Goal: Task Accomplishment & Management: Complete application form

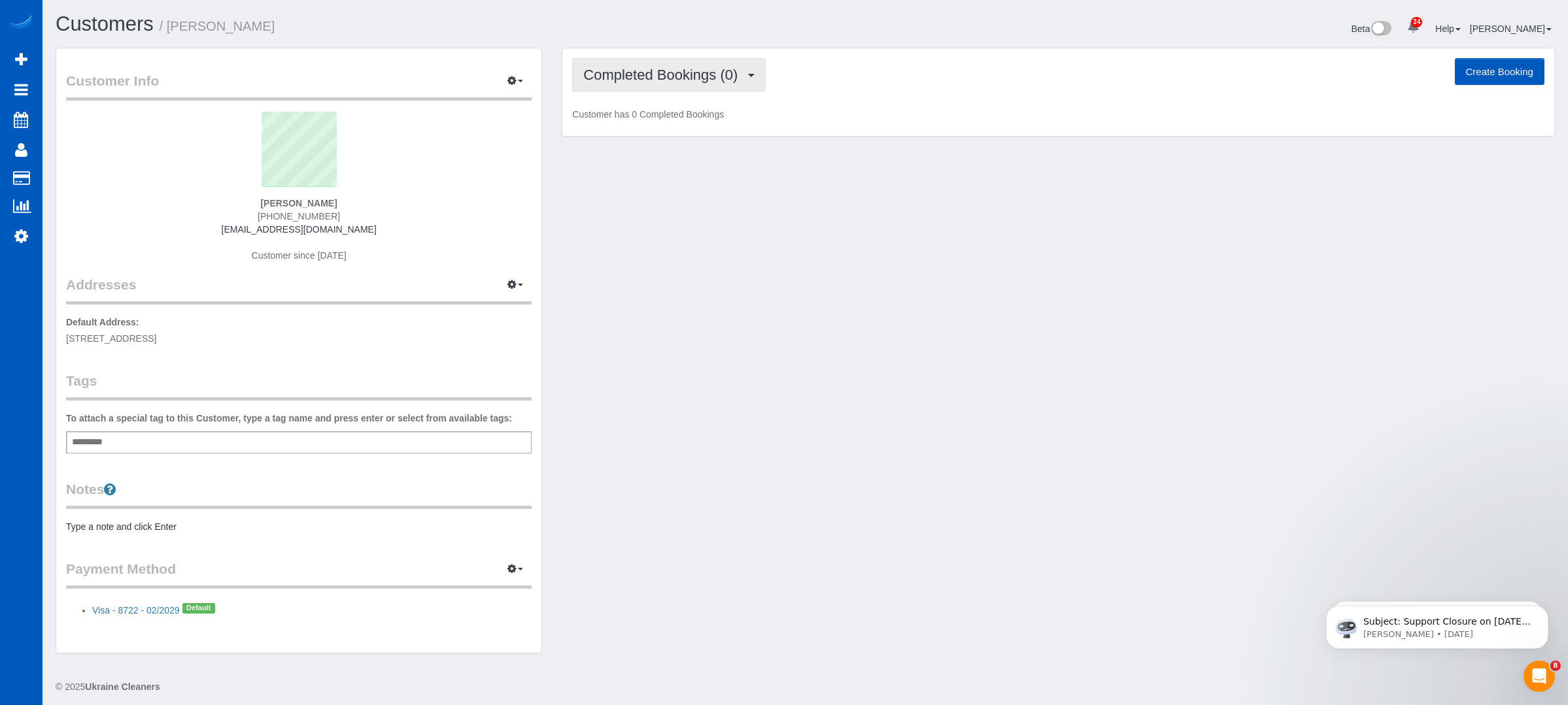
click at [701, 59] on button "Completed Bookings (0)" at bounding box center [669, 75] width 194 height 34
click at [667, 126] on link "Upcoming Bookings (12)" at bounding box center [642, 122] width 138 height 17
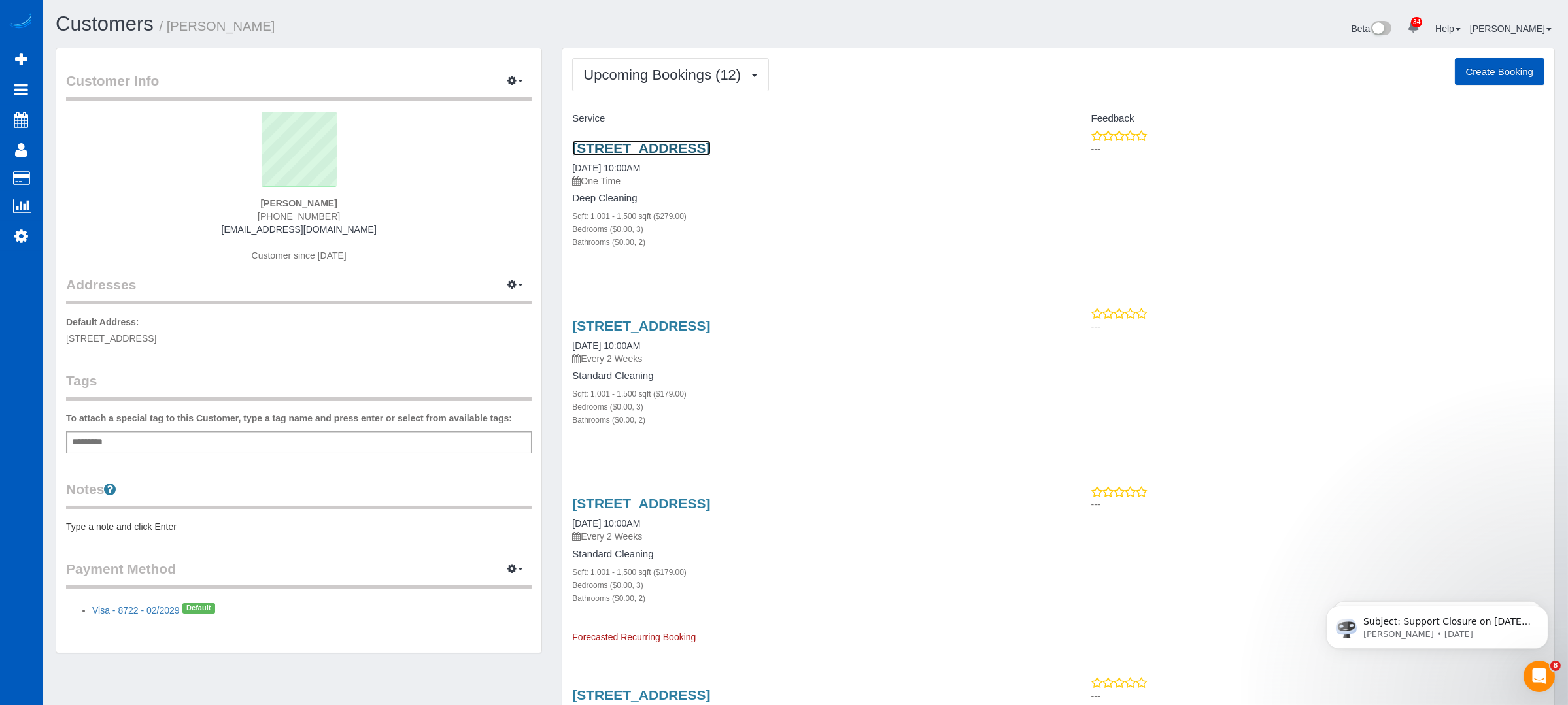
click at [710, 144] on link "158 Sw Salix Terrace, Beaverton, OR 97006" at bounding box center [641, 148] width 138 height 15
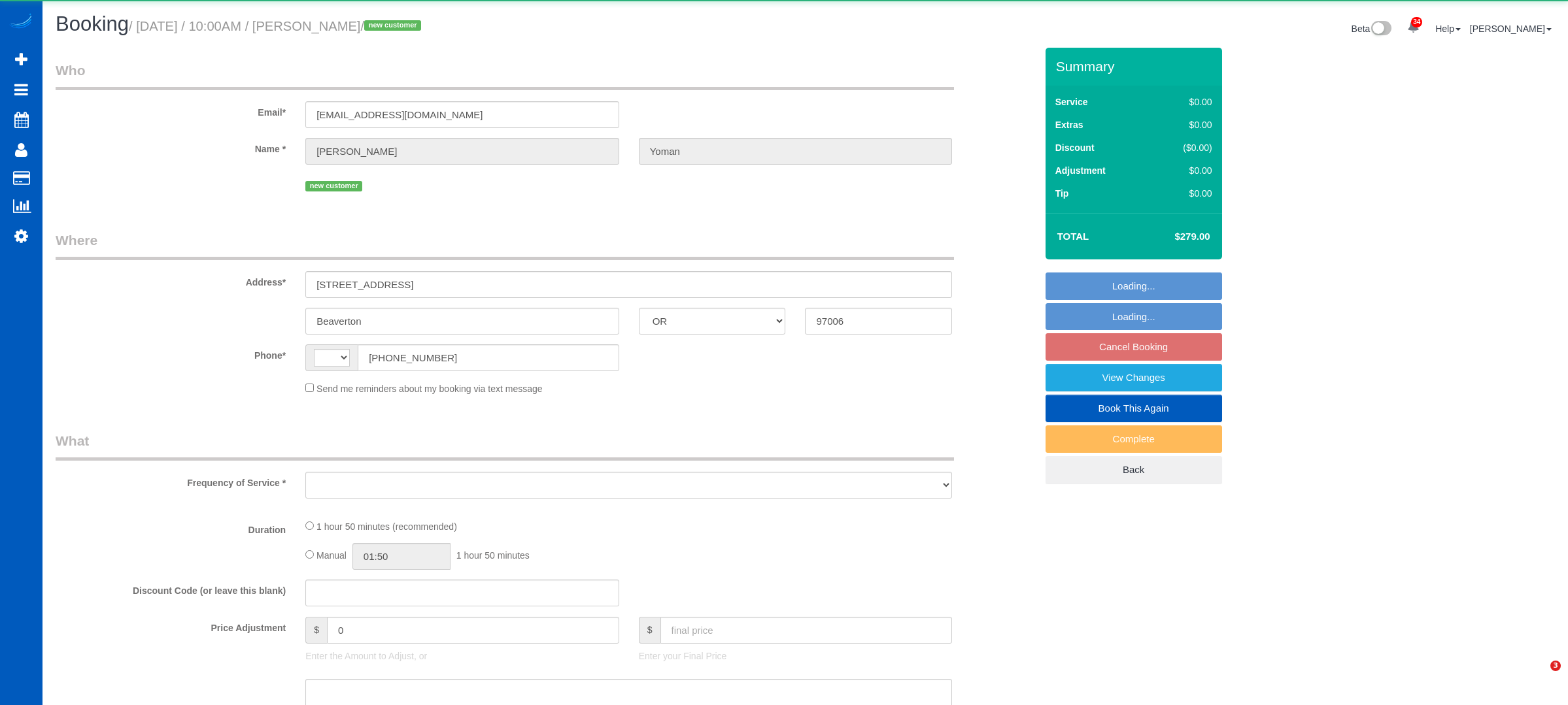
select select "OR"
select select "string:[GEOGRAPHIC_DATA]"
select select "object:1131"
select select "string:fspay-e0c91036-3e6f-418d-a812-6764dc9a8032"
select select "199"
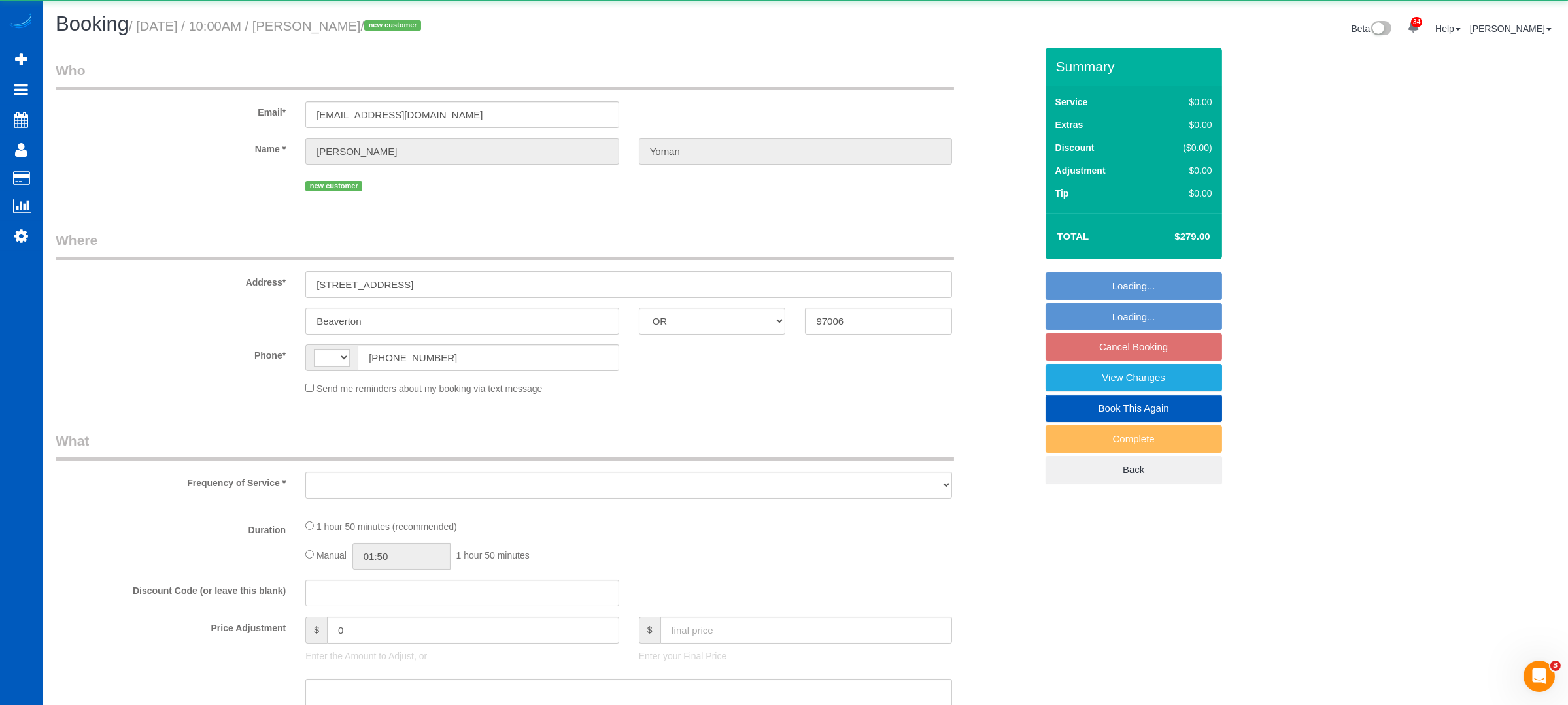
select select "1001"
select select "3"
select select "2"
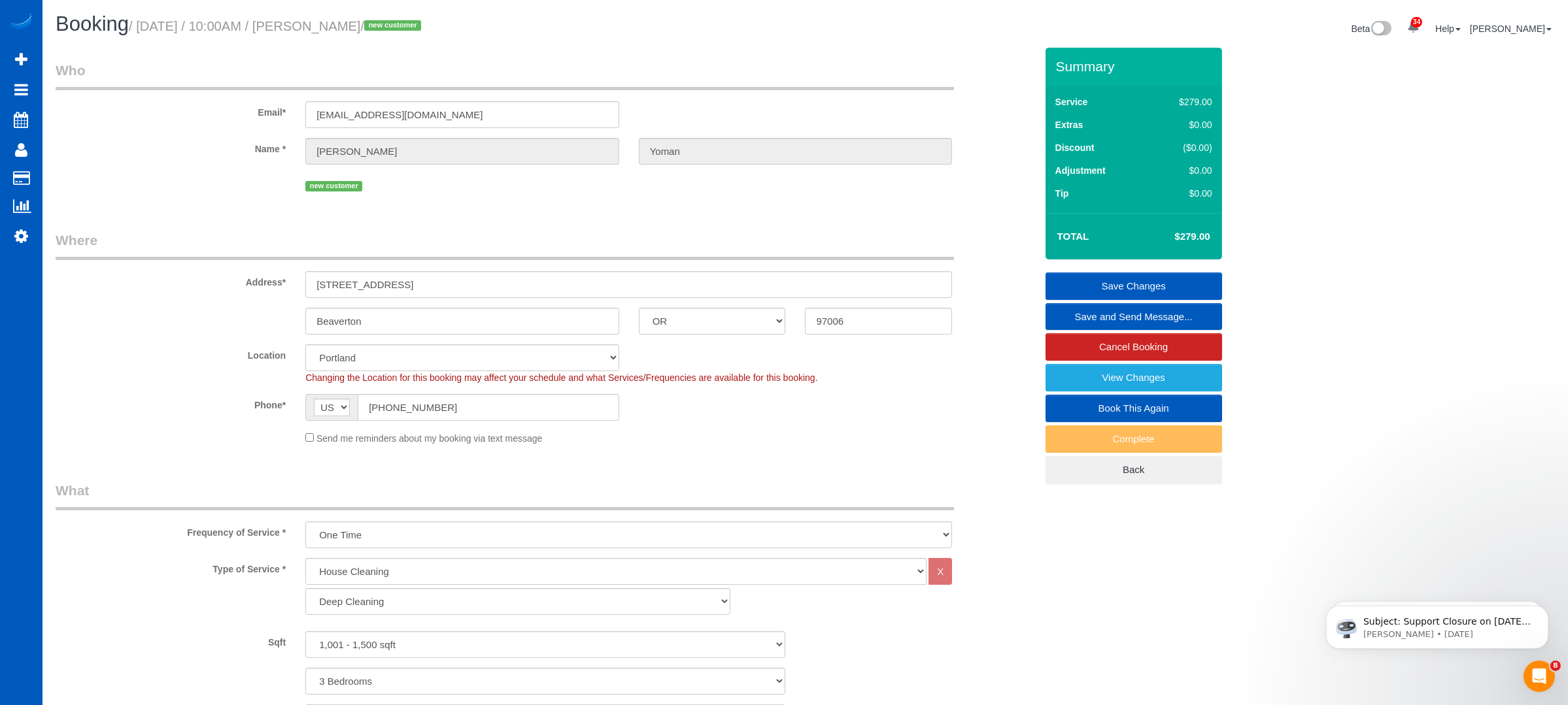
click at [1124, 312] on link "Save and Send Message..." at bounding box center [1134, 317] width 177 height 27
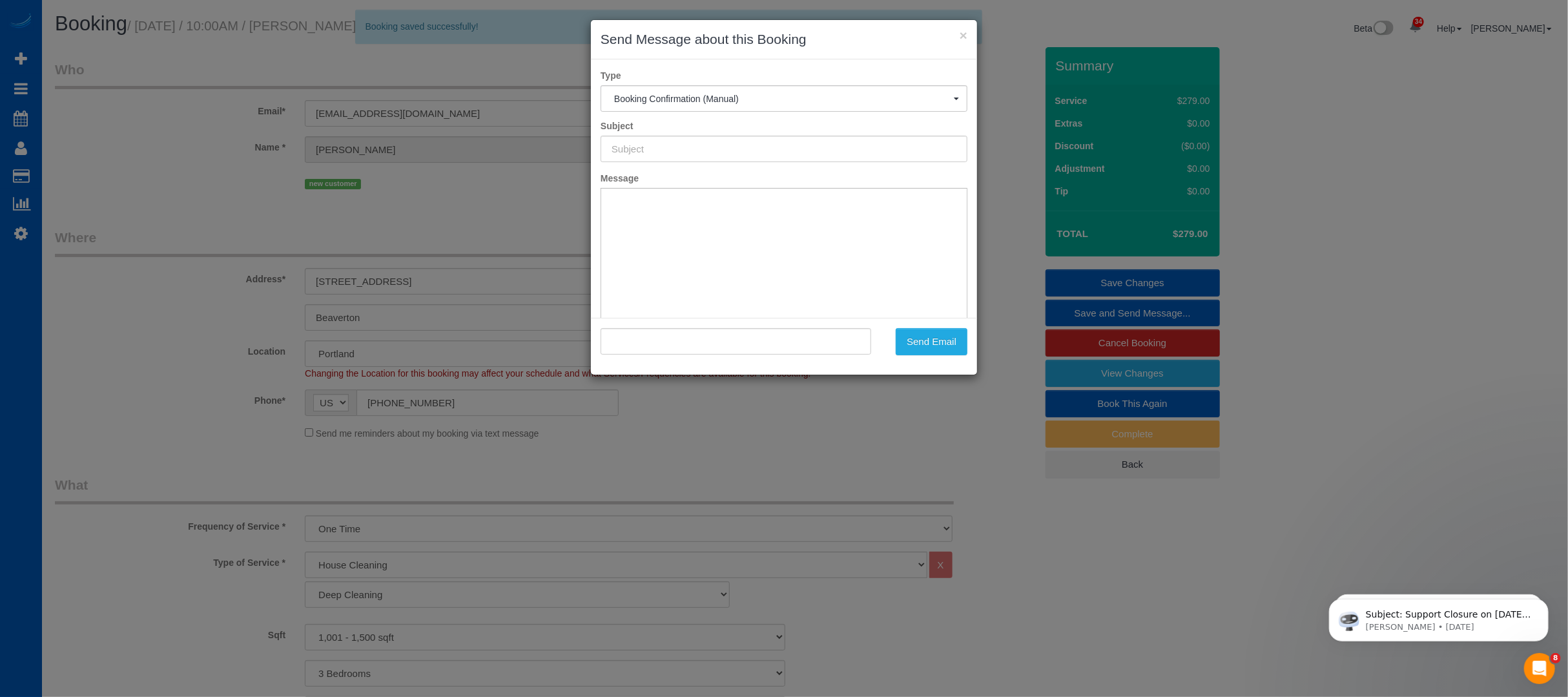
type input "Cleaning Service Confirmed!"
type input ""[PERSON_NAME]" <[EMAIL_ADDRESS][DOMAIN_NAME]>"
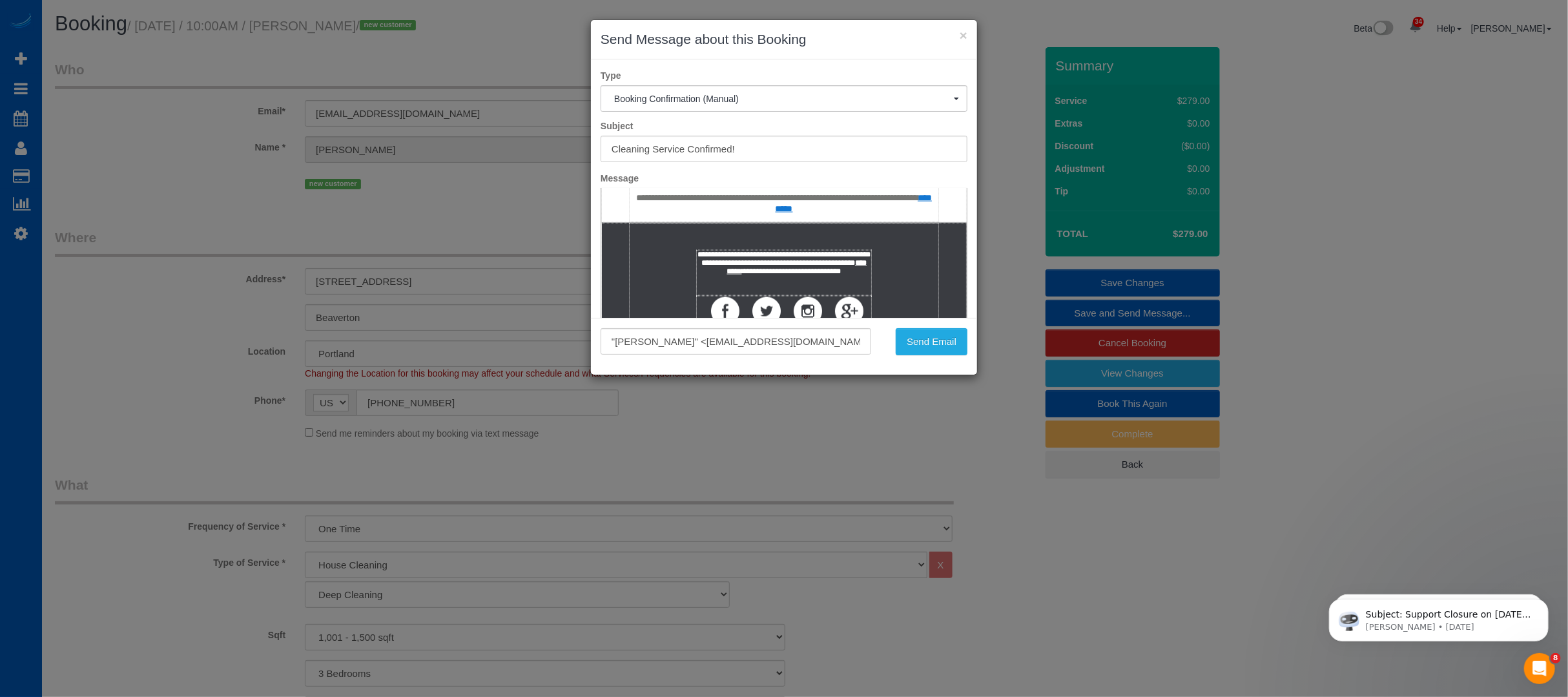
scroll to position [1489, 0]
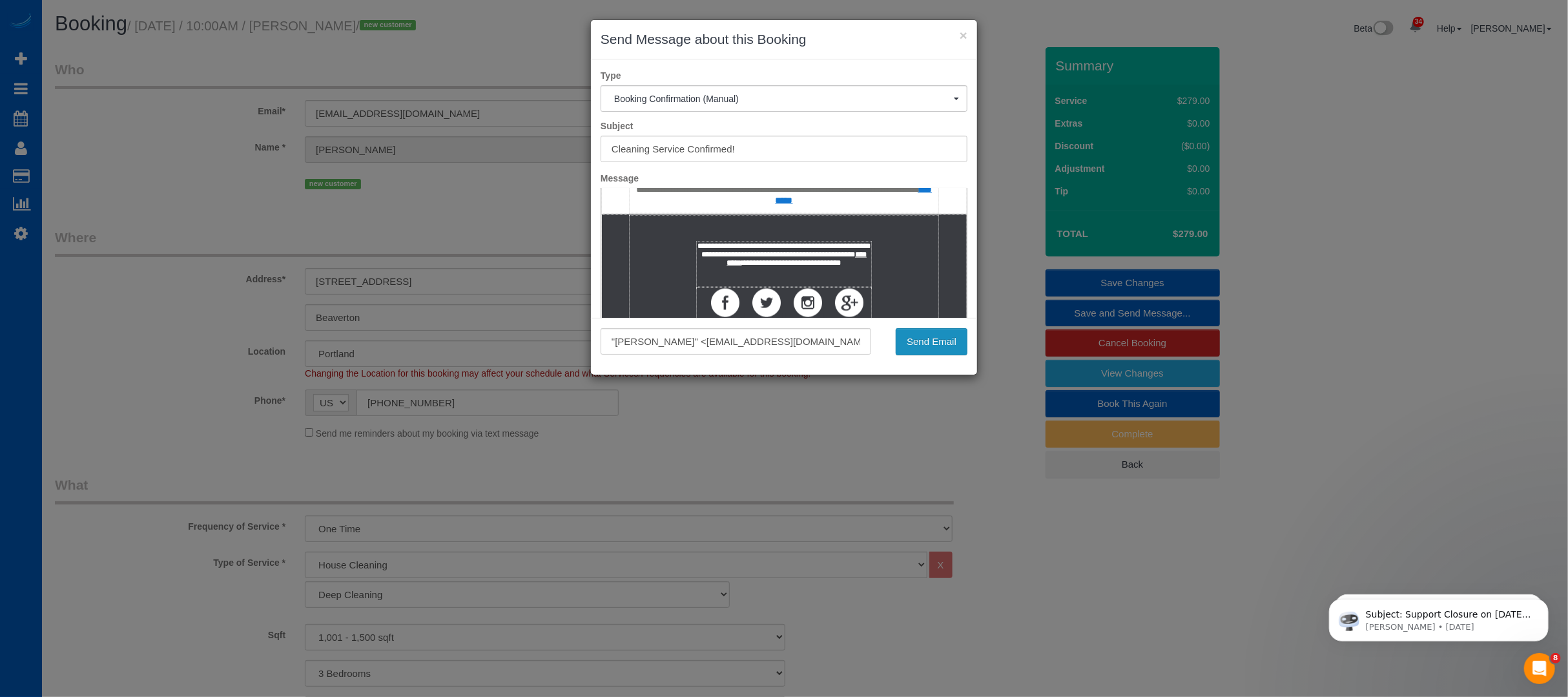
click at [926, 347] on button "Send Email" at bounding box center [932, 341] width 72 height 27
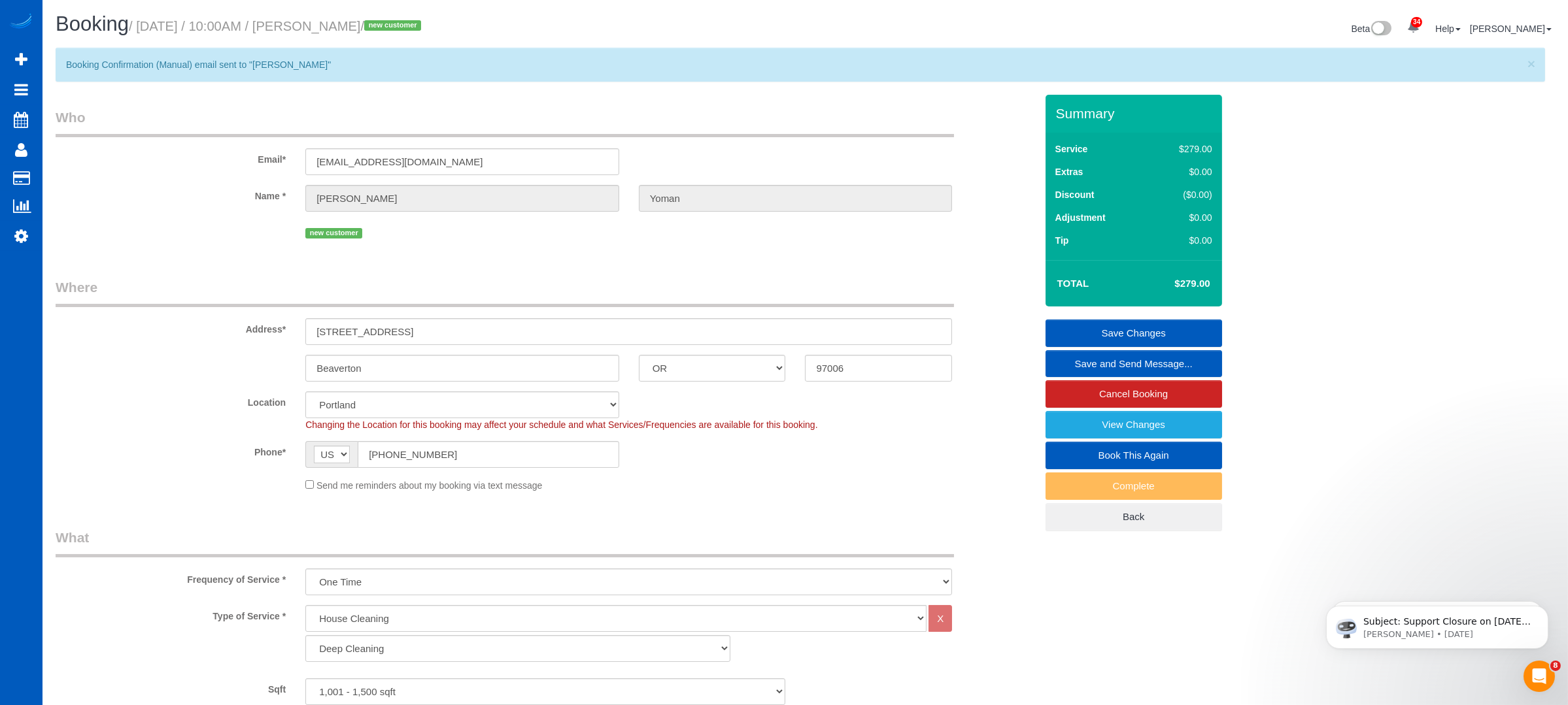
click at [1105, 363] on link "Save and Send Message..." at bounding box center [1134, 363] width 177 height 27
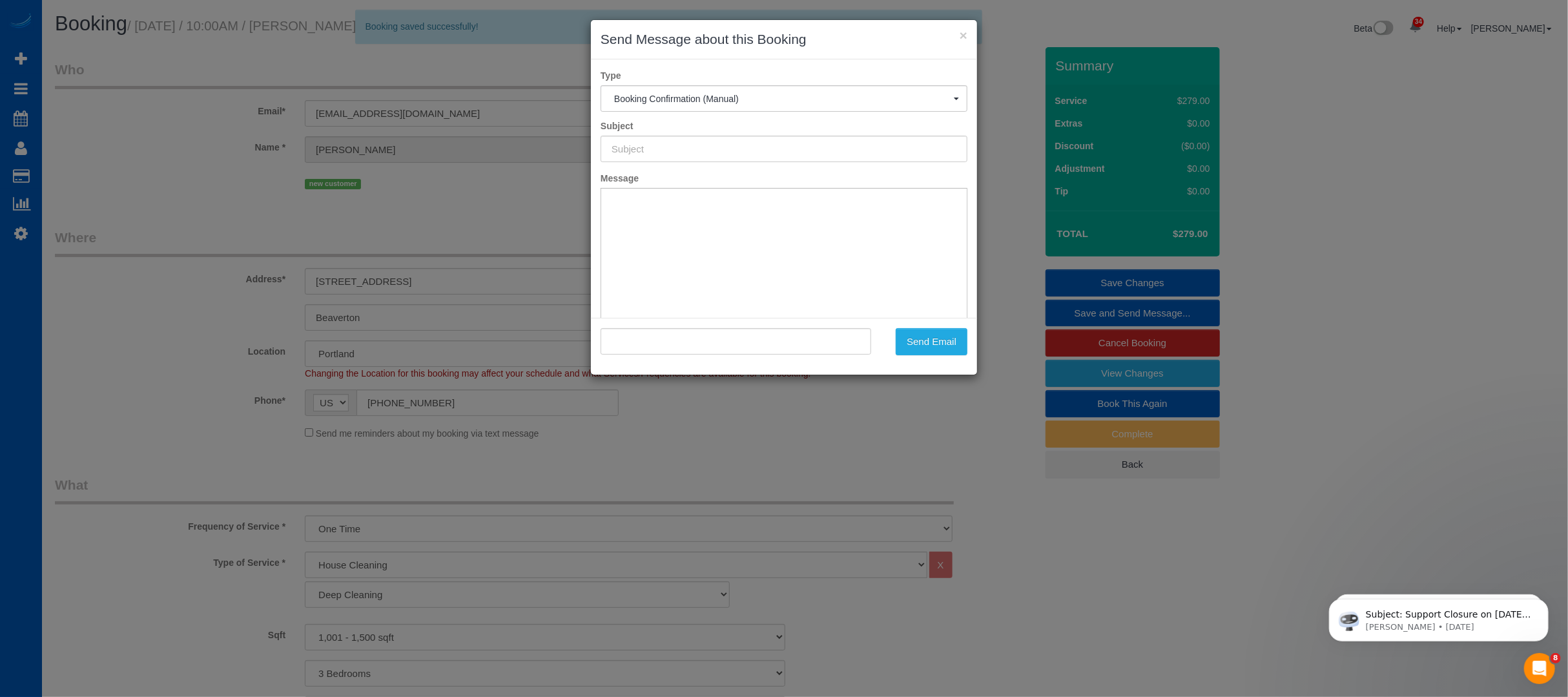
scroll to position [0, 0]
type input "Cleaning Service Confirmed!"
type input ""[PERSON_NAME]" <[EMAIL_ADDRESS][DOMAIN_NAME]>"
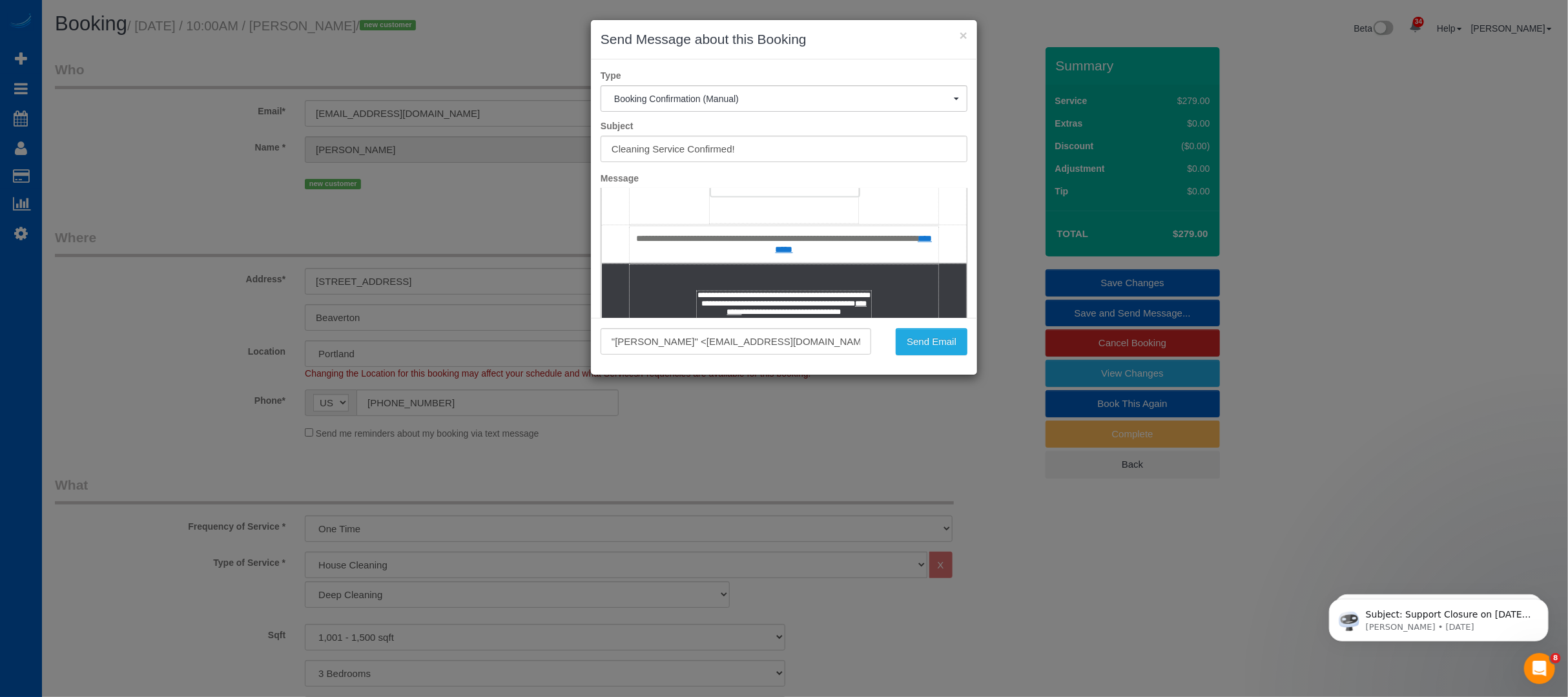
scroll to position [1455, 0]
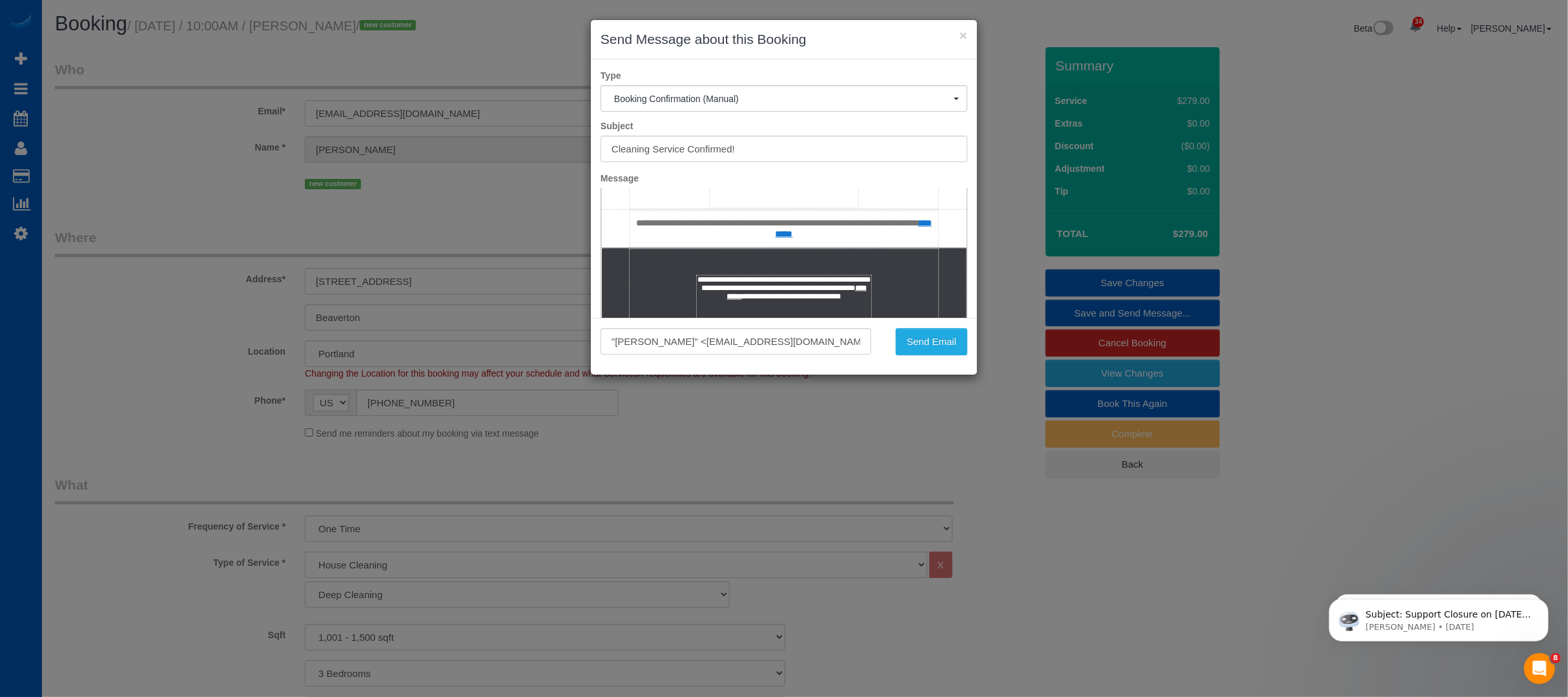
click at [767, 122] on link "*******" at bounding box center [784, 105] width 151 height 32
click at [766, 122] on link "*******" at bounding box center [784, 105] width 151 height 32
click at [771, 111] on span "*******" at bounding box center [784, 106] width 28 height 10
select select "********"
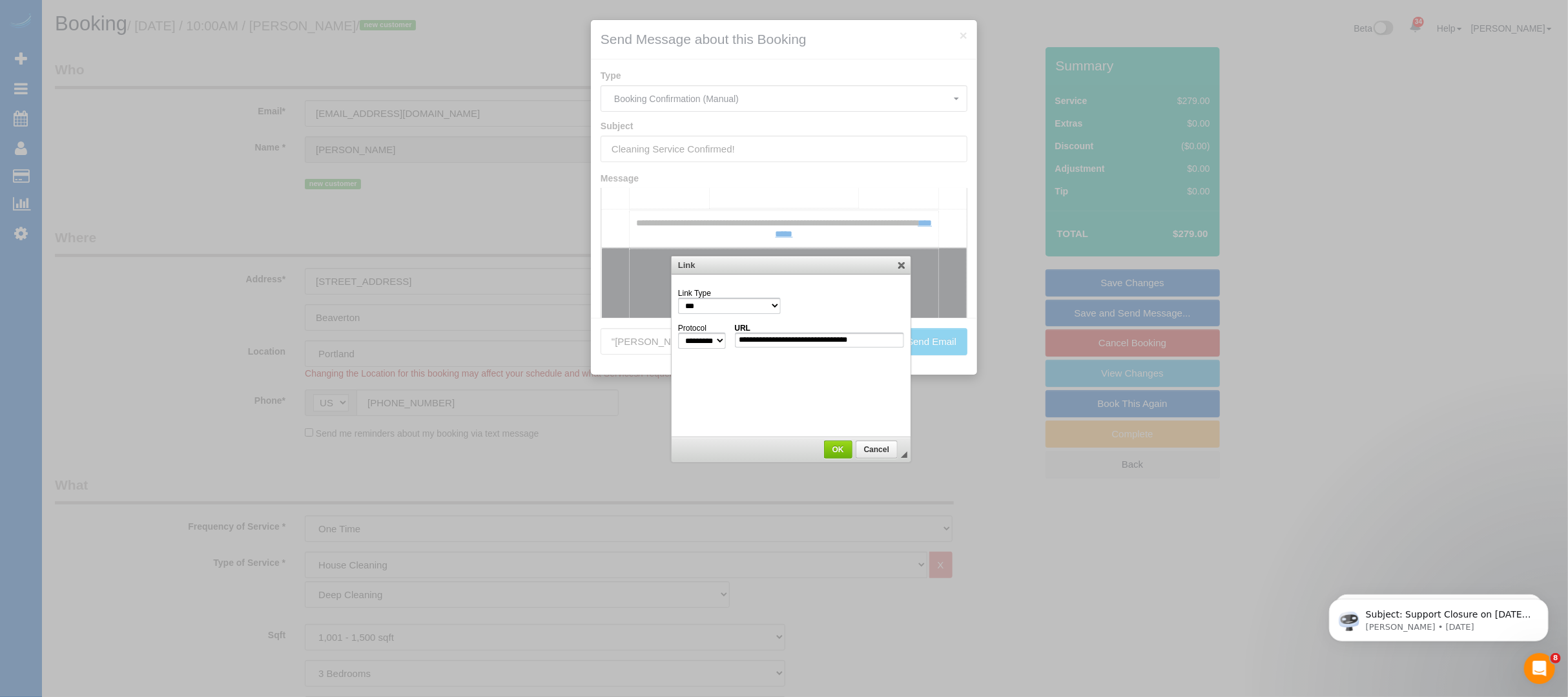
click at [766, 220] on div at bounding box center [784, 348] width 1568 height 697
click at [897, 270] on link "X" at bounding box center [902, 265] width 13 height 13
